Goal: Information Seeking & Learning: Learn about a topic

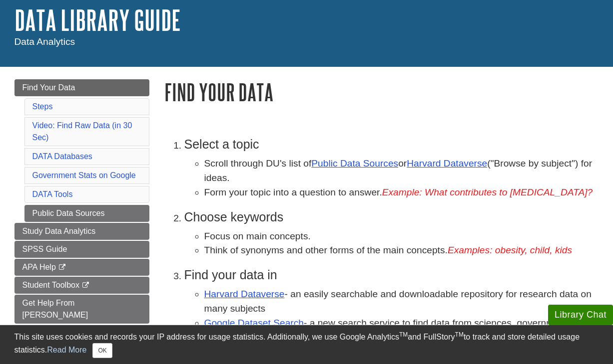
scroll to position [58, 0]
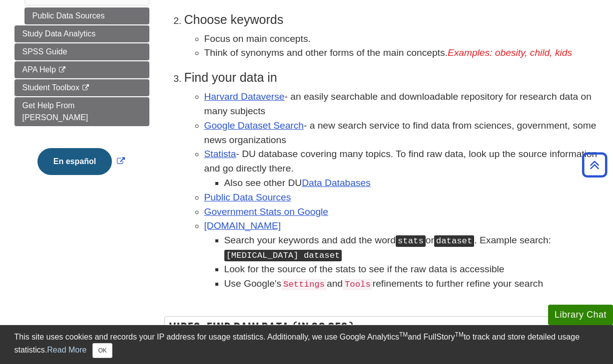
scroll to position [257, 0]
